Goal: Transaction & Acquisition: Purchase product/service

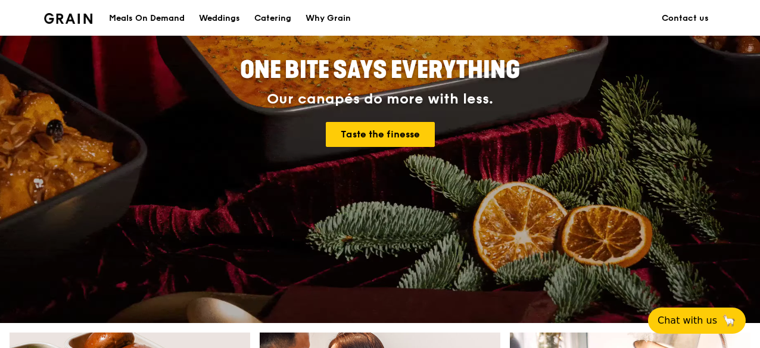
scroll to position [238, 0]
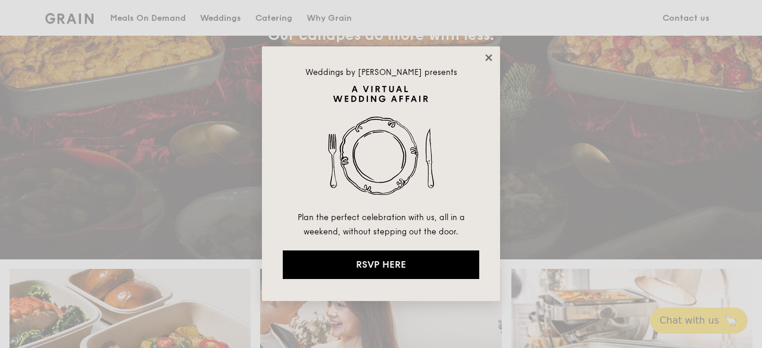
click at [489, 54] on icon at bounding box center [489, 57] width 11 height 11
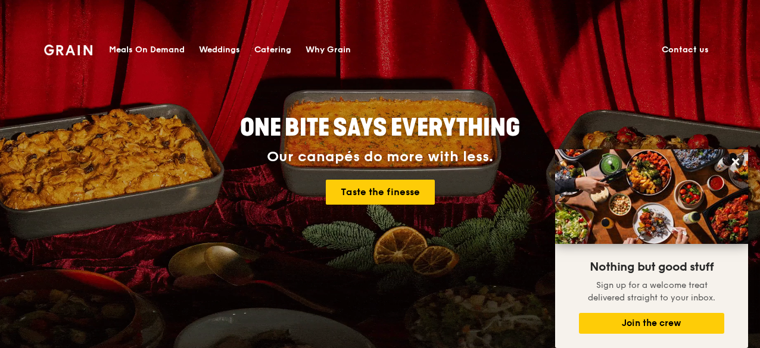
scroll to position [0, 0]
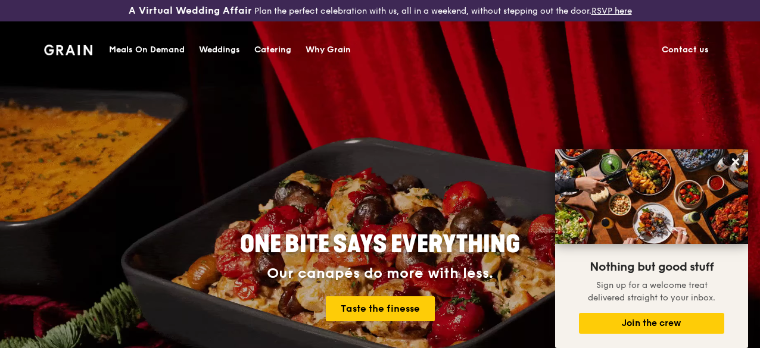
click at [145, 51] on div "Meals On Demand" at bounding box center [147, 50] width 76 height 36
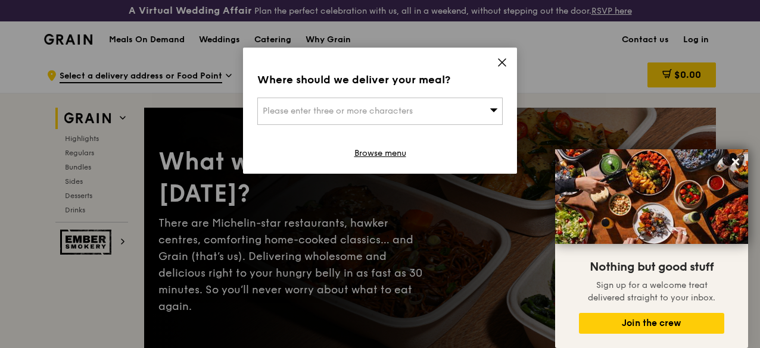
click at [498, 64] on icon at bounding box center [502, 62] width 11 height 11
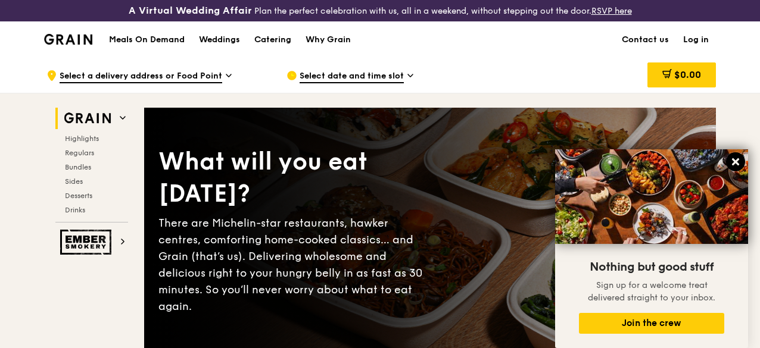
click at [735, 166] on icon at bounding box center [735, 162] width 11 height 11
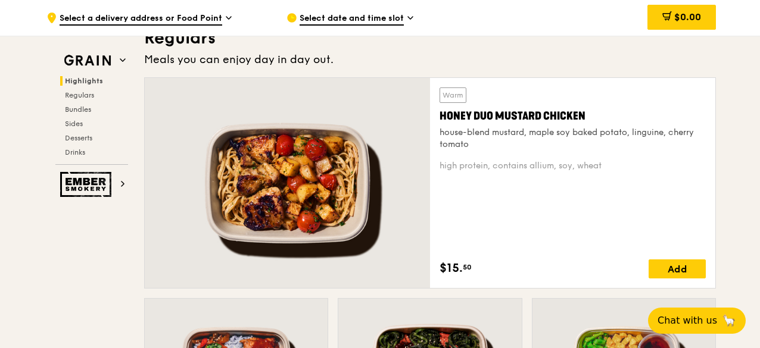
scroll to position [774, 0]
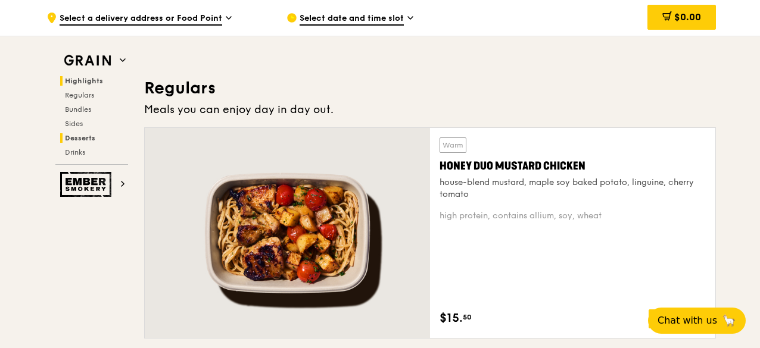
click at [91, 140] on span "Desserts" at bounding box center [80, 138] width 30 height 8
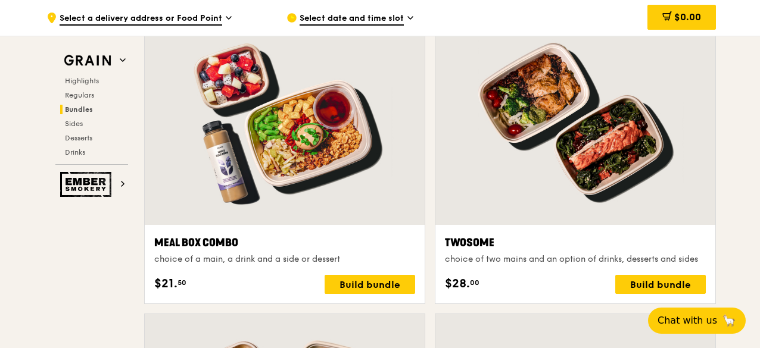
scroll to position [1812, 0]
